Goal: Connect with others: Connect with others

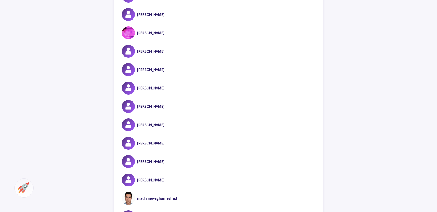
scroll to position [743, 0]
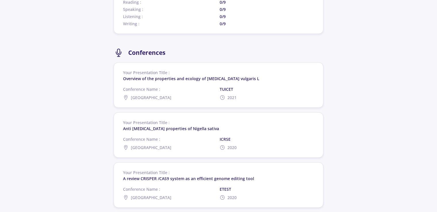
scroll to position [1115, 0]
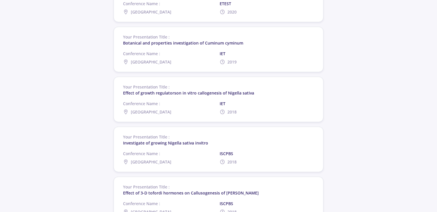
drag, startPoint x: 437, startPoint y: 194, endPoint x: 437, endPoint y: 201, distance: 6.3
drag, startPoint x: 437, startPoint y: 201, endPoint x: 439, endPoint y: 205, distance: 4.2
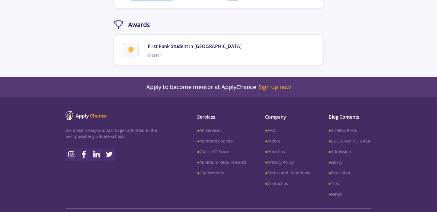
scroll to position [1339, 0]
